Goal: Register for event/course

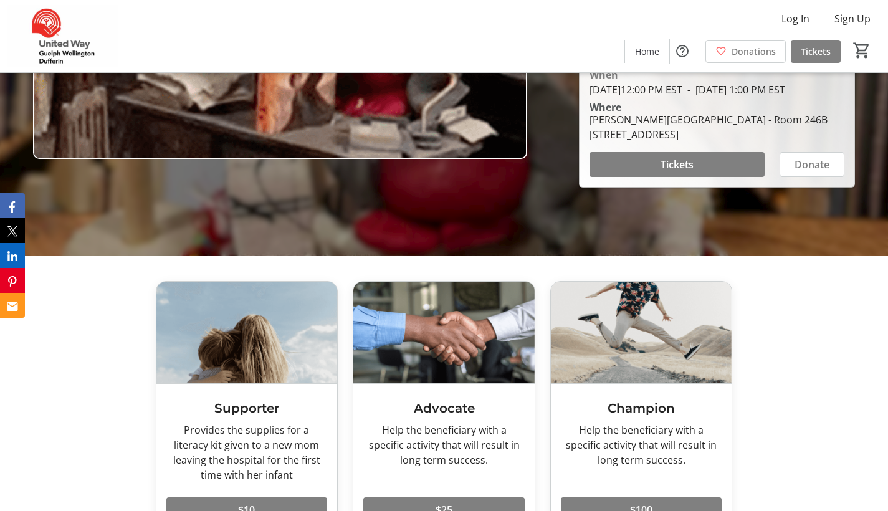
scroll to position [257, 0]
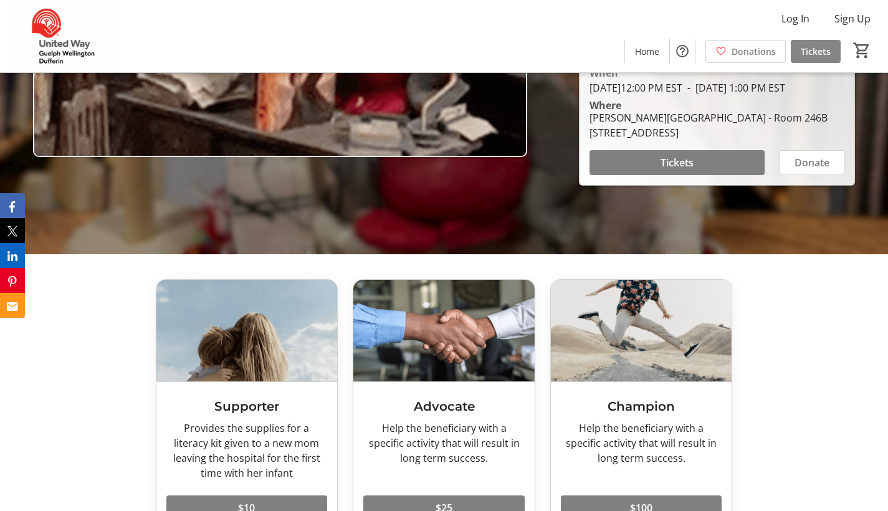
click at [820, 45] on span "Tickets" at bounding box center [816, 51] width 30 height 13
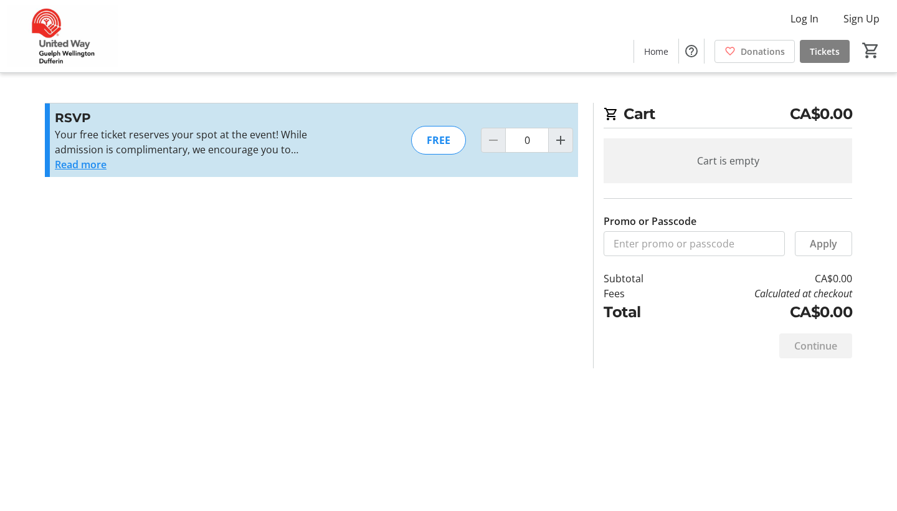
click at [447, 138] on div "FREE" at bounding box center [438, 140] width 55 height 29
click at [561, 145] on mat-icon "Increment by one" at bounding box center [560, 140] width 15 height 15
type input "1"
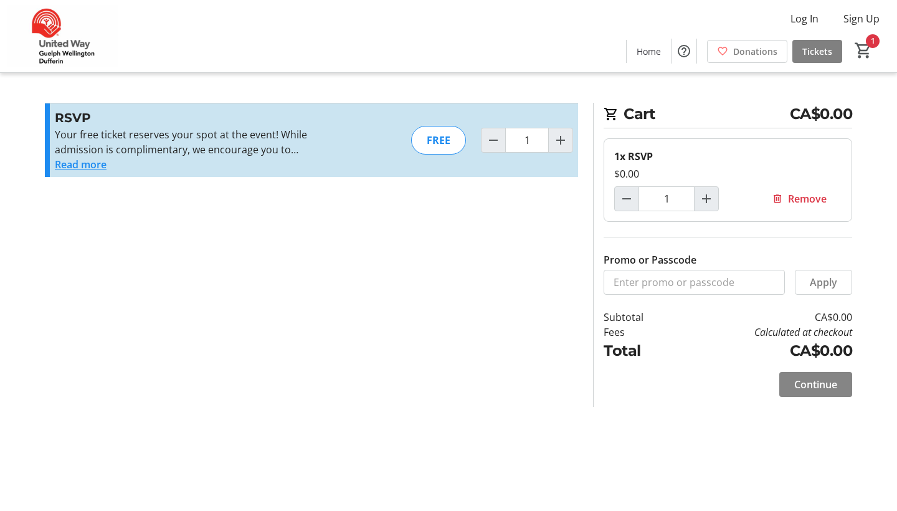
click at [822, 389] on span "Continue" at bounding box center [816, 384] width 43 height 15
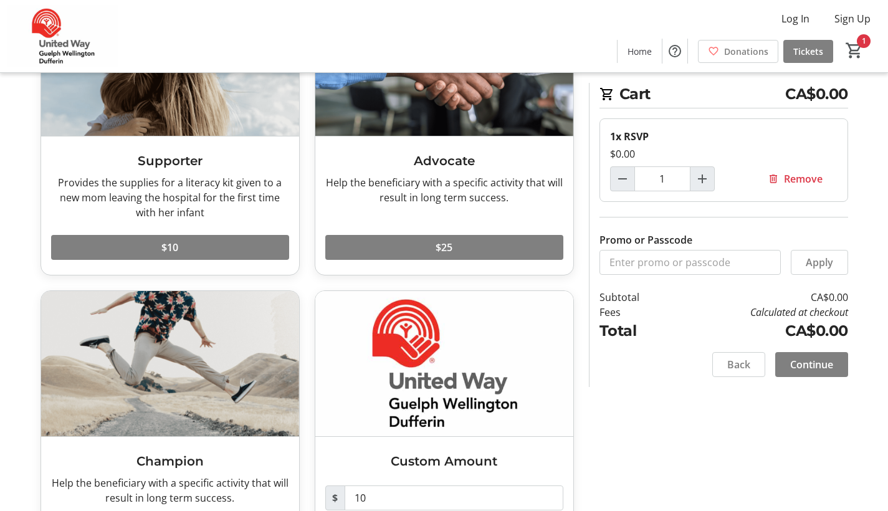
scroll to position [150, 0]
click at [795, 375] on span at bounding box center [811, 365] width 73 height 30
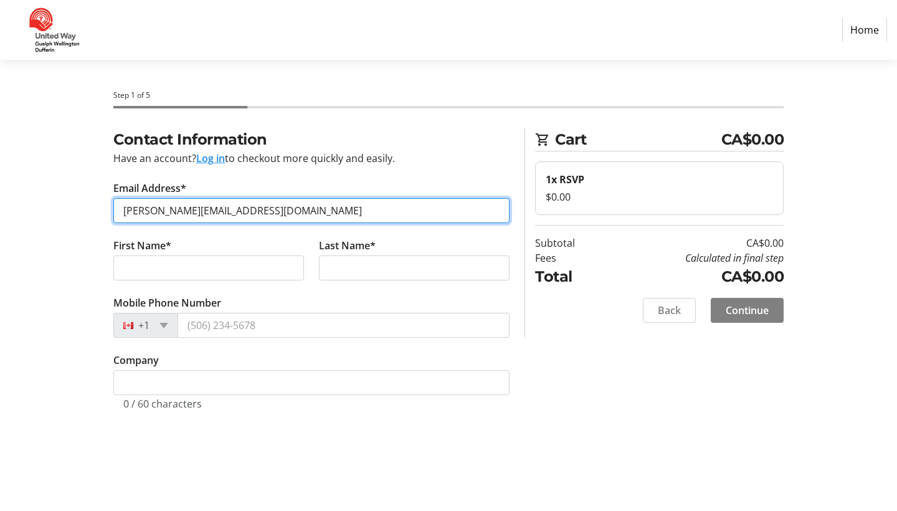
type input "[PERSON_NAME][EMAIL_ADDRESS][DOMAIN_NAME]"
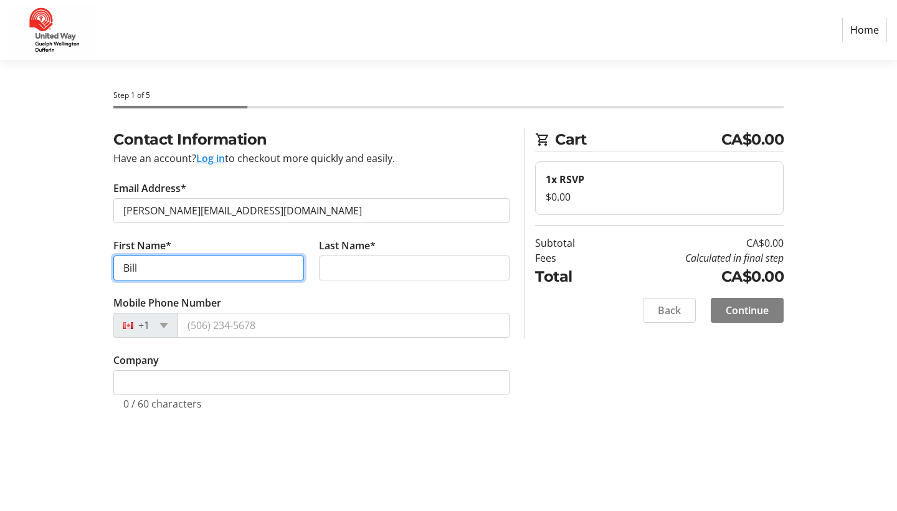
type input "Bill"
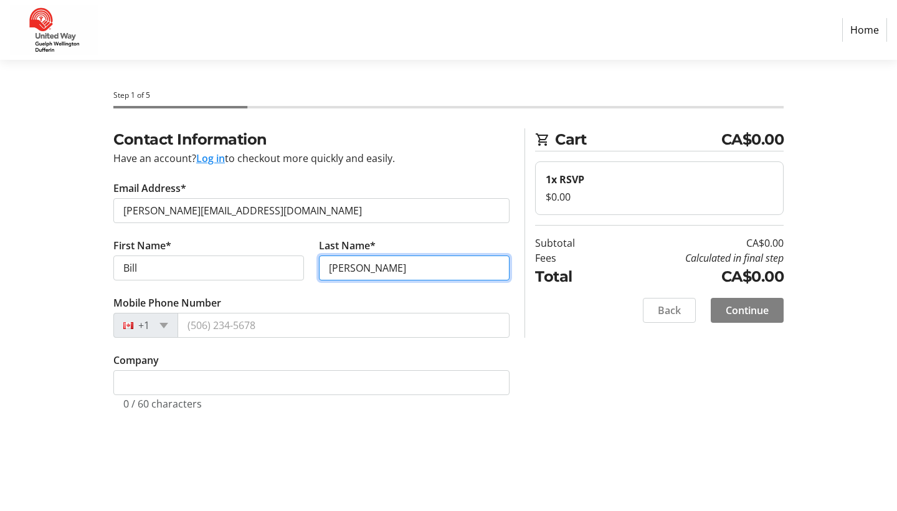
type input "[PERSON_NAME]"
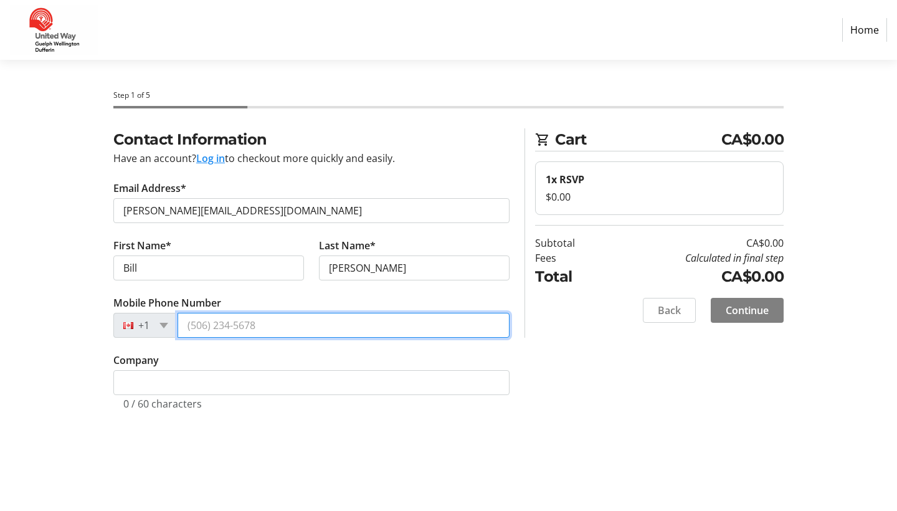
paste input "[PHONE_NUMBER]"
type input "[PHONE_NUMBER]"
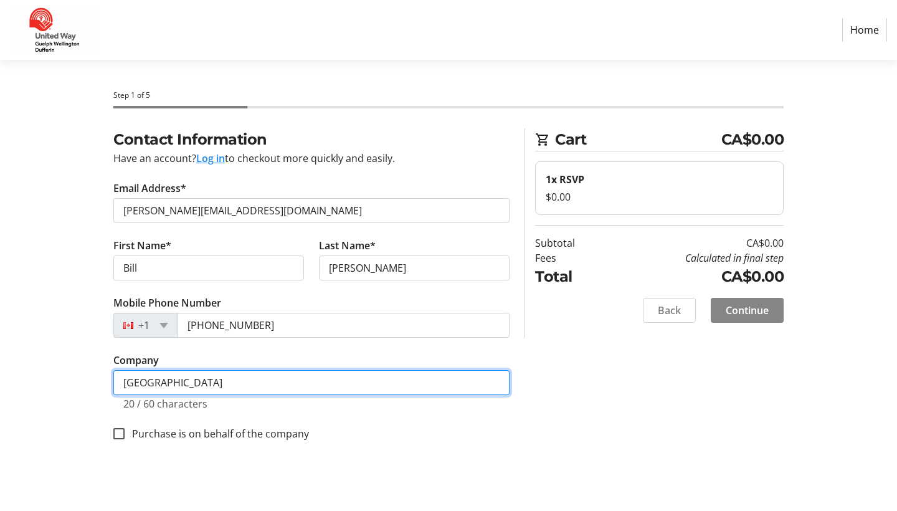
type input "[GEOGRAPHIC_DATA]"
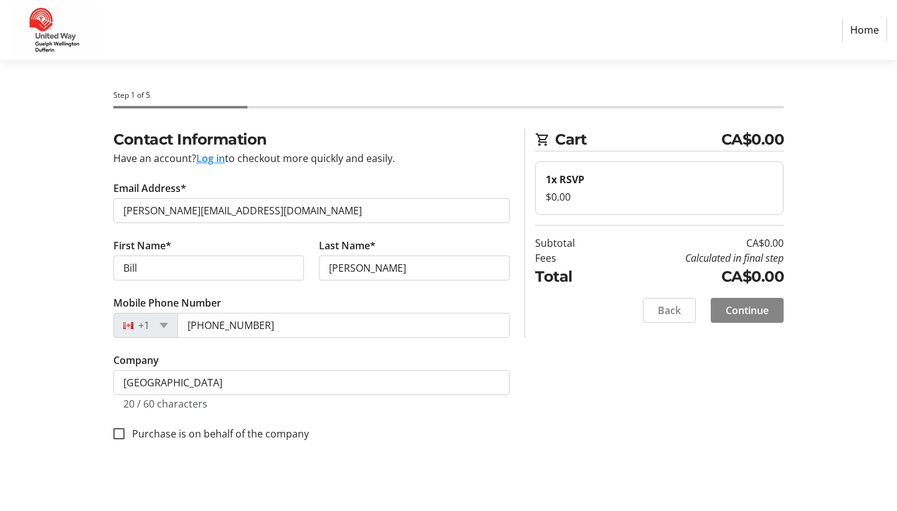
click at [755, 300] on span at bounding box center [747, 310] width 73 height 30
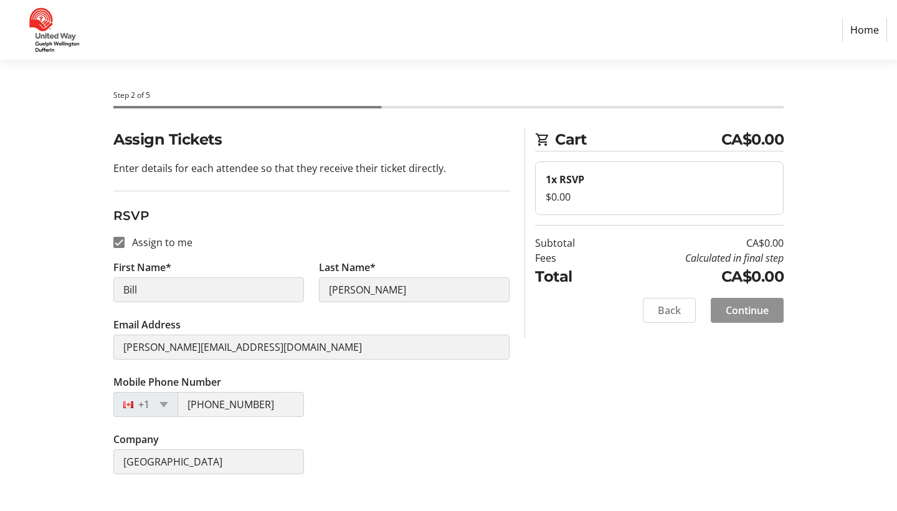
click at [757, 307] on span "Continue" at bounding box center [747, 310] width 43 height 15
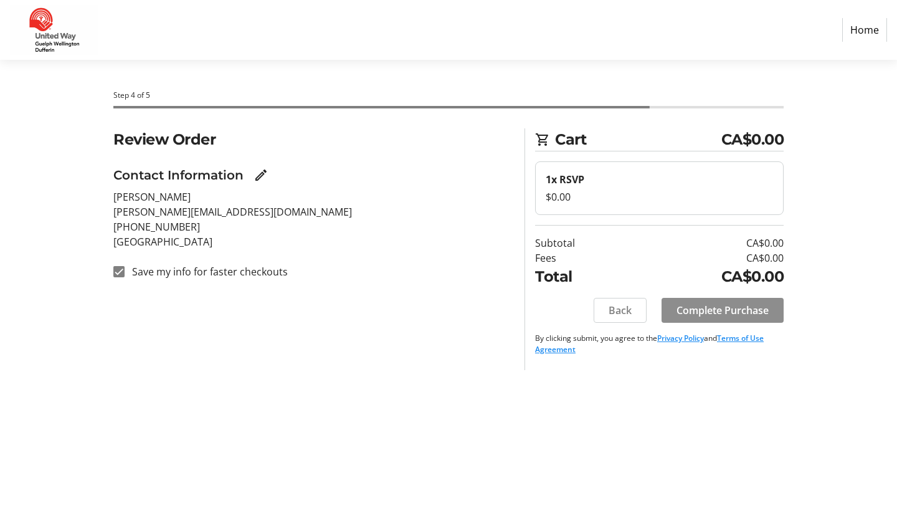
click at [757, 307] on span "Complete Purchase" at bounding box center [723, 310] width 92 height 15
